Goal: Check status

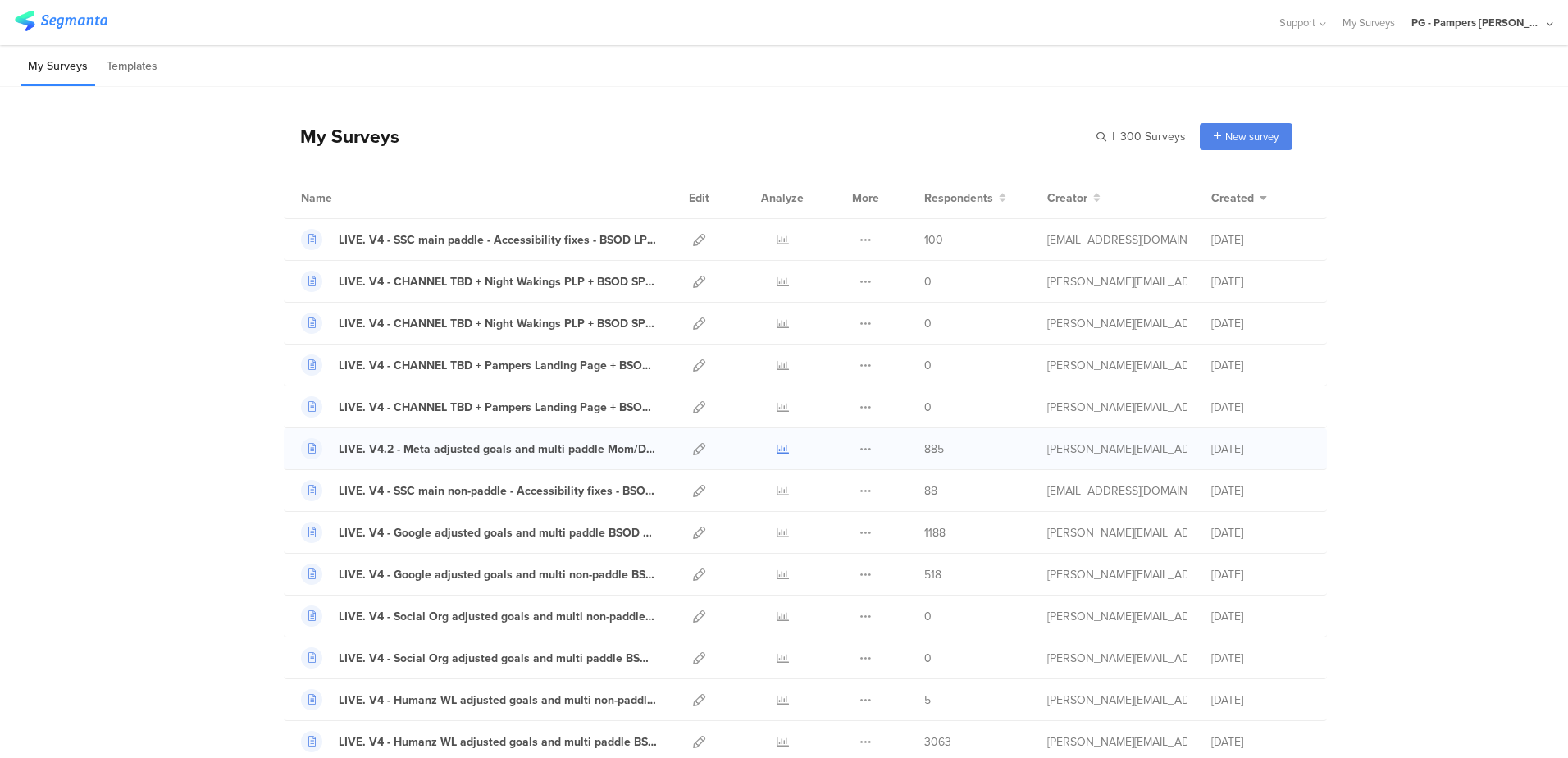
click at [777, 447] on icon at bounding box center [783, 449] width 12 height 12
